Goal: Transaction & Acquisition: Purchase product/service

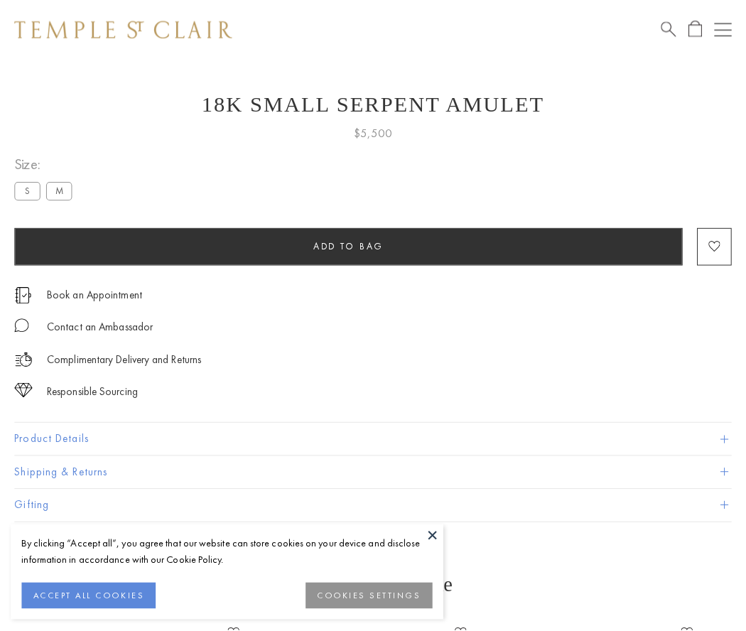
scroll to position [57, 0]
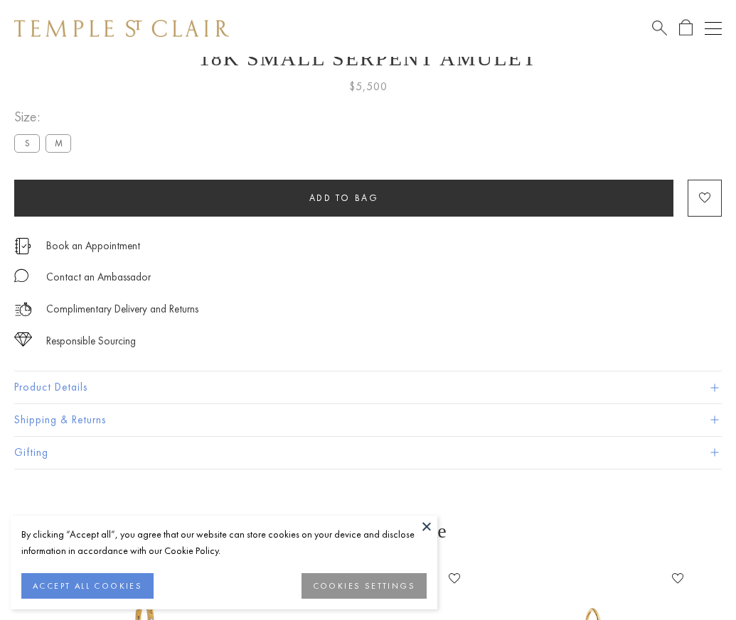
click at [343, 198] on span "Add to bag" at bounding box center [344, 198] width 70 height 12
